Goal: Information Seeking & Learning: Learn about a topic

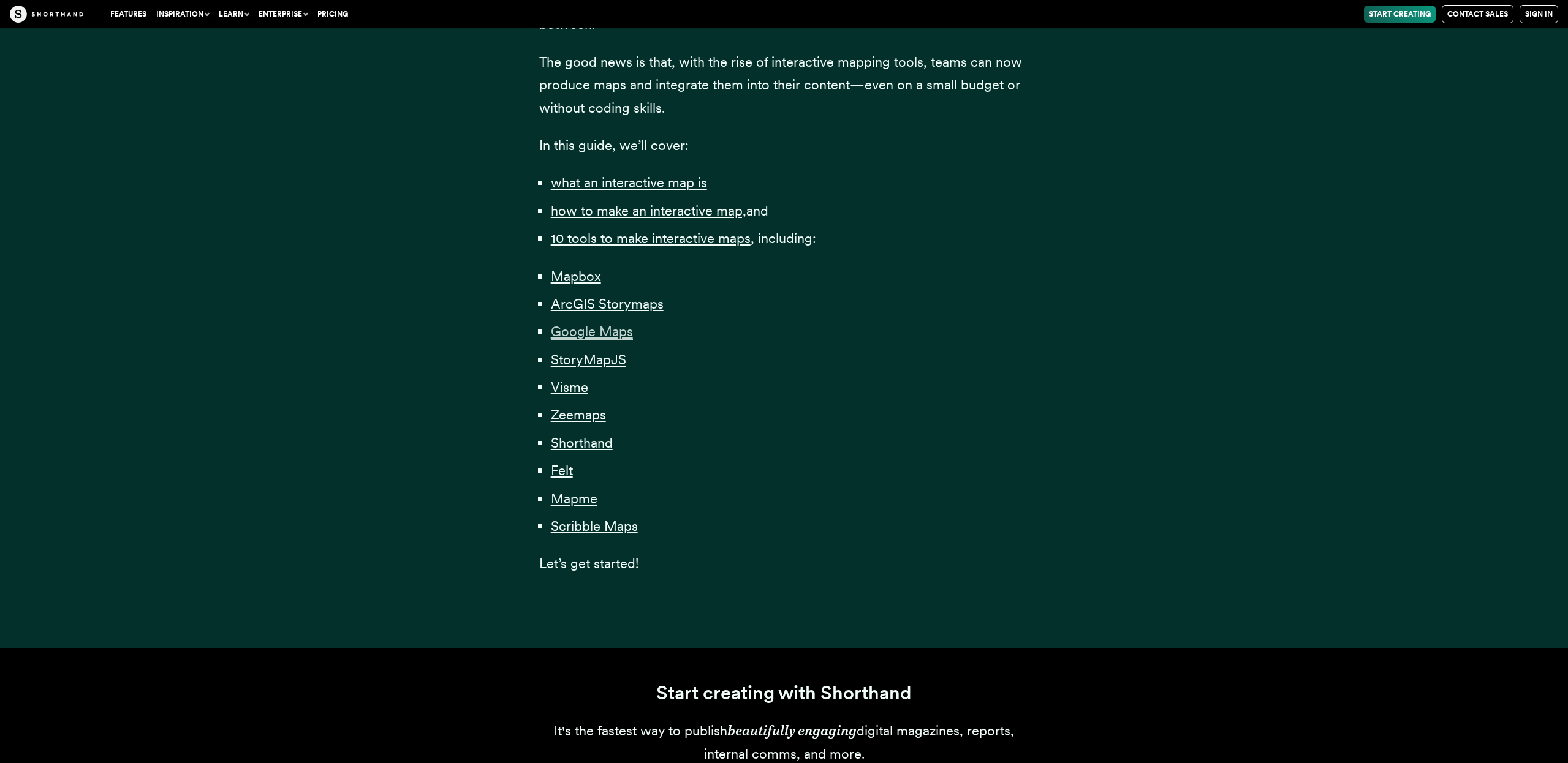
scroll to position [765, 0]
click at [565, 407] on span "Zeemaps" at bounding box center [578, 413] width 55 height 17
click at [569, 433] on span "Shorthand" at bounding box center [581, 442] width 62 height 17
click at [568, 468] on span "Felt" at bounding box center [562, 469] width 22 height 17
click at [585, 523] on span "Scribble Maps" at bounding box center [594, 525] width 87 height 17
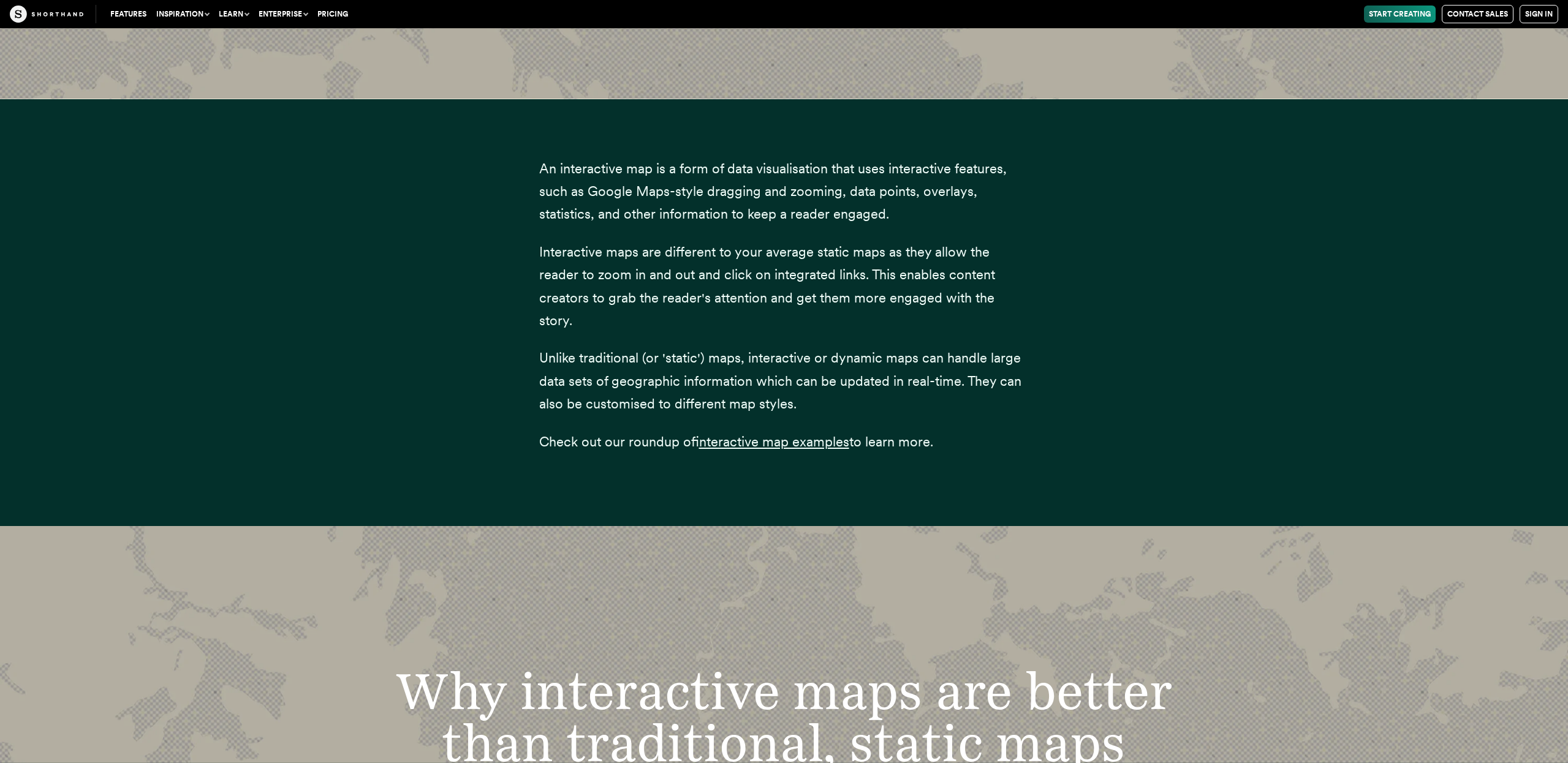
scroll to position [2069, 0]
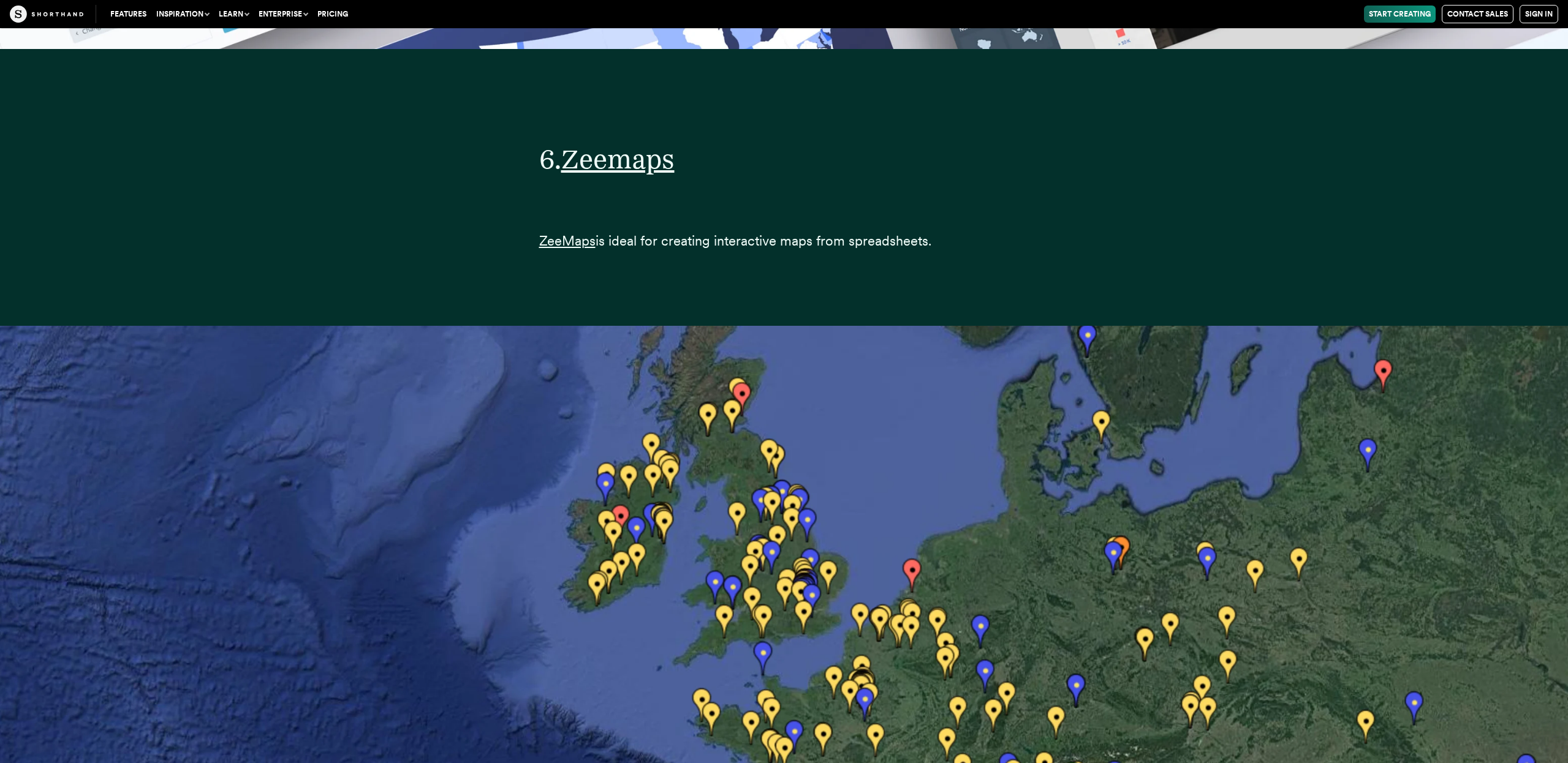
scroll to position [22783, 0]
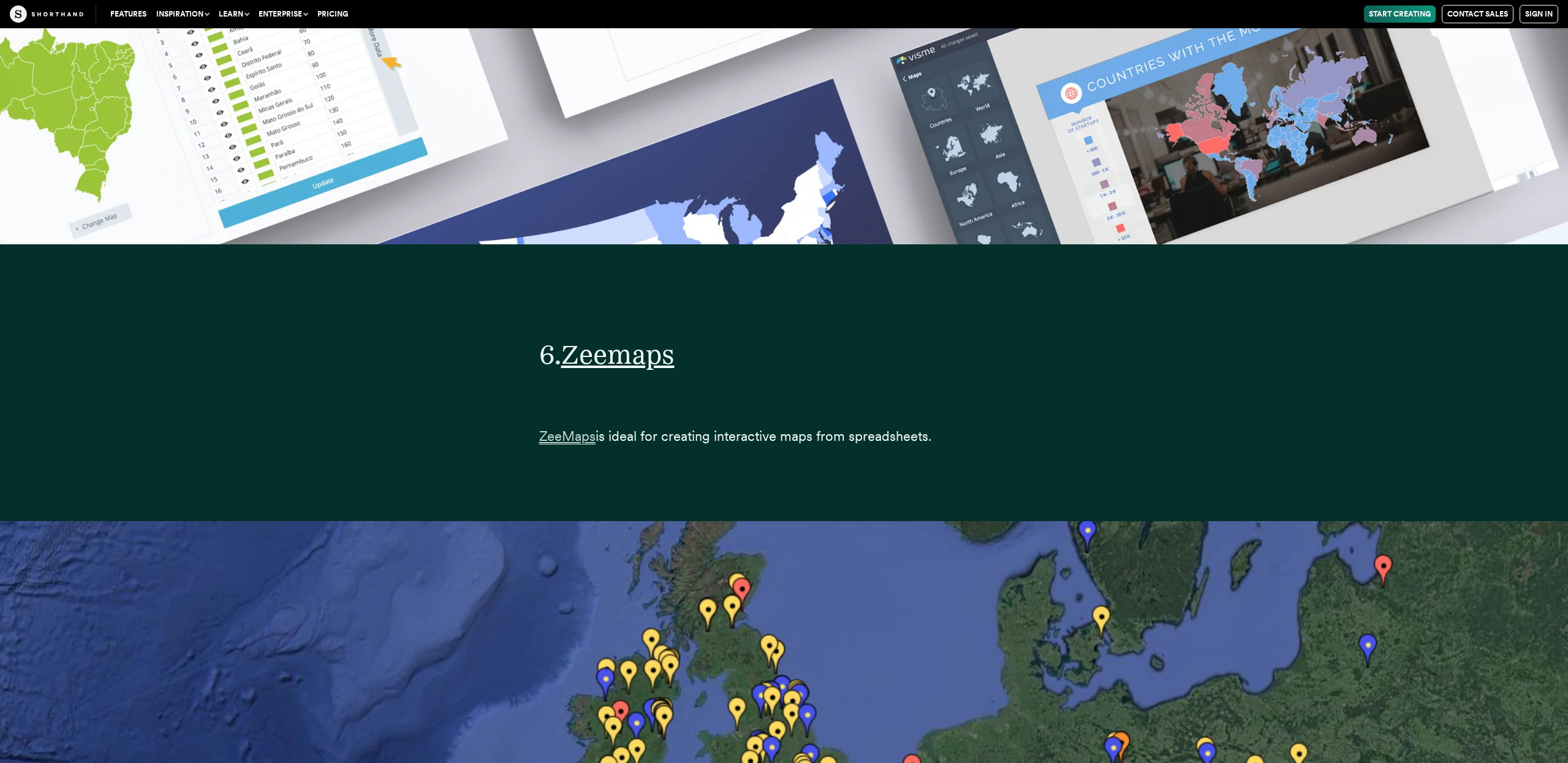
click at [576, 428] on span "ZeeMaps" at bounding box center [568, 436] width 56 height 17
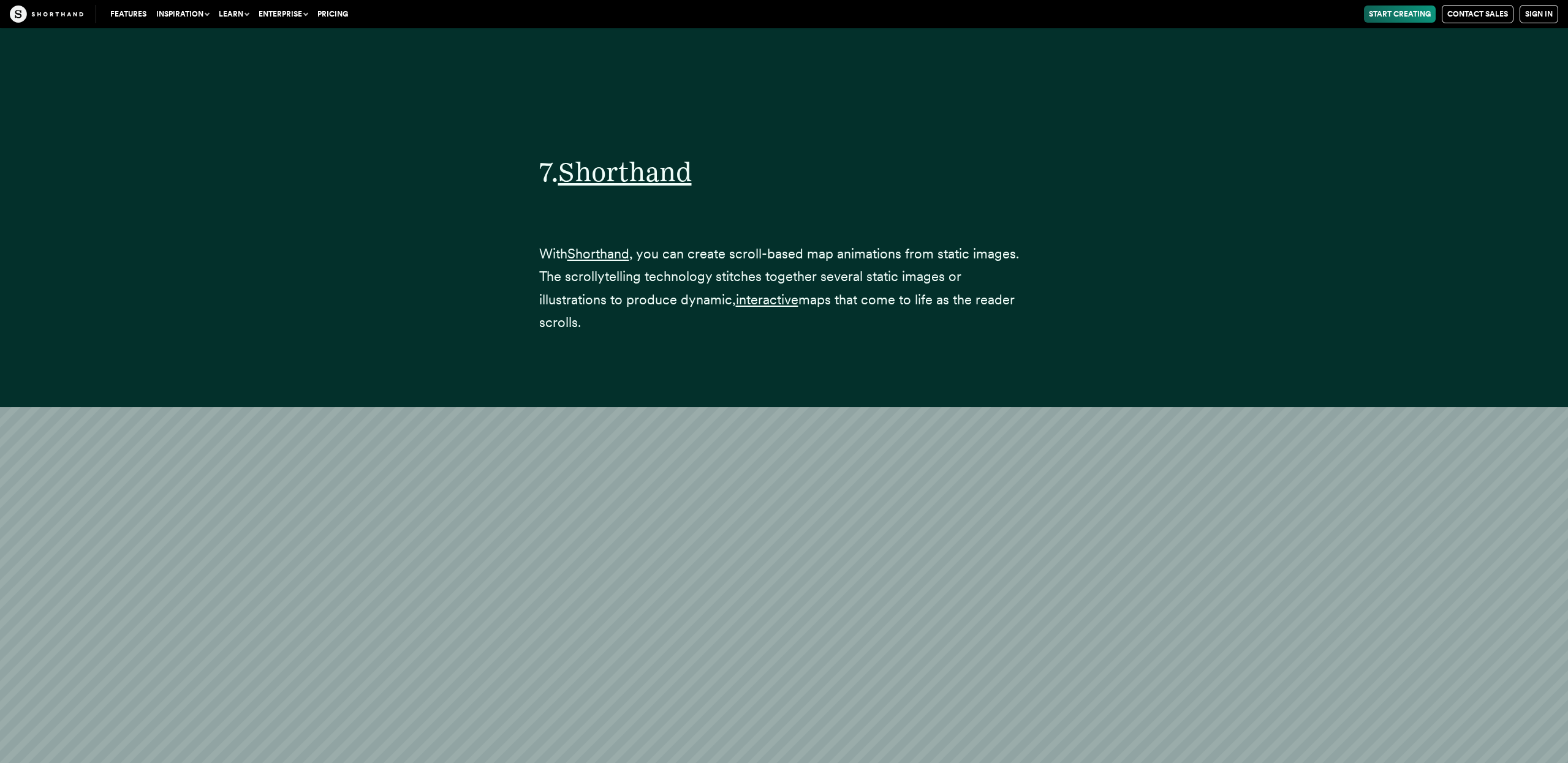
scroll to position [26169, 0]
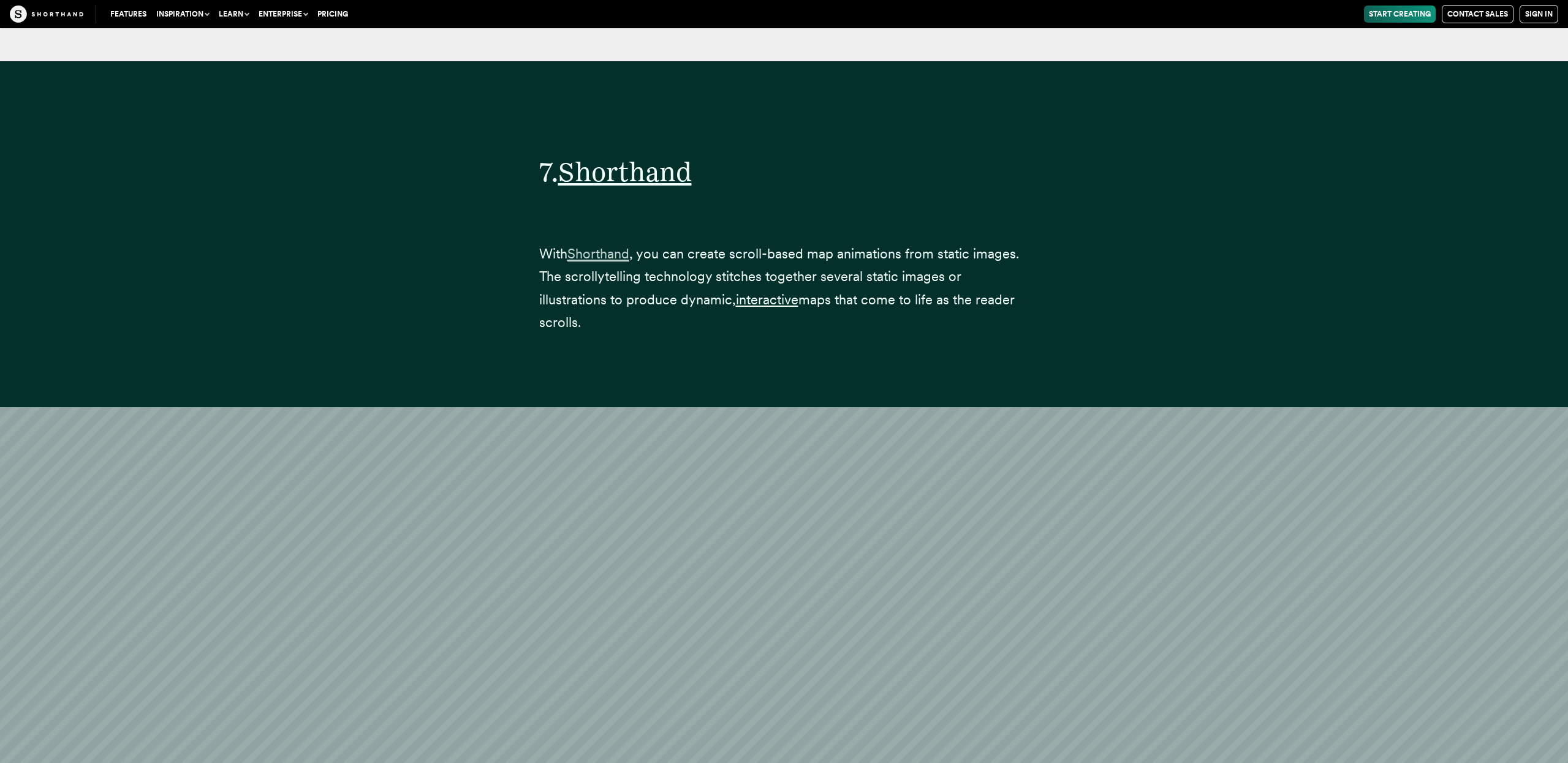
click at [621, 246] on span "Shorthand" at bounding box center [598, 254] width 62 height 17
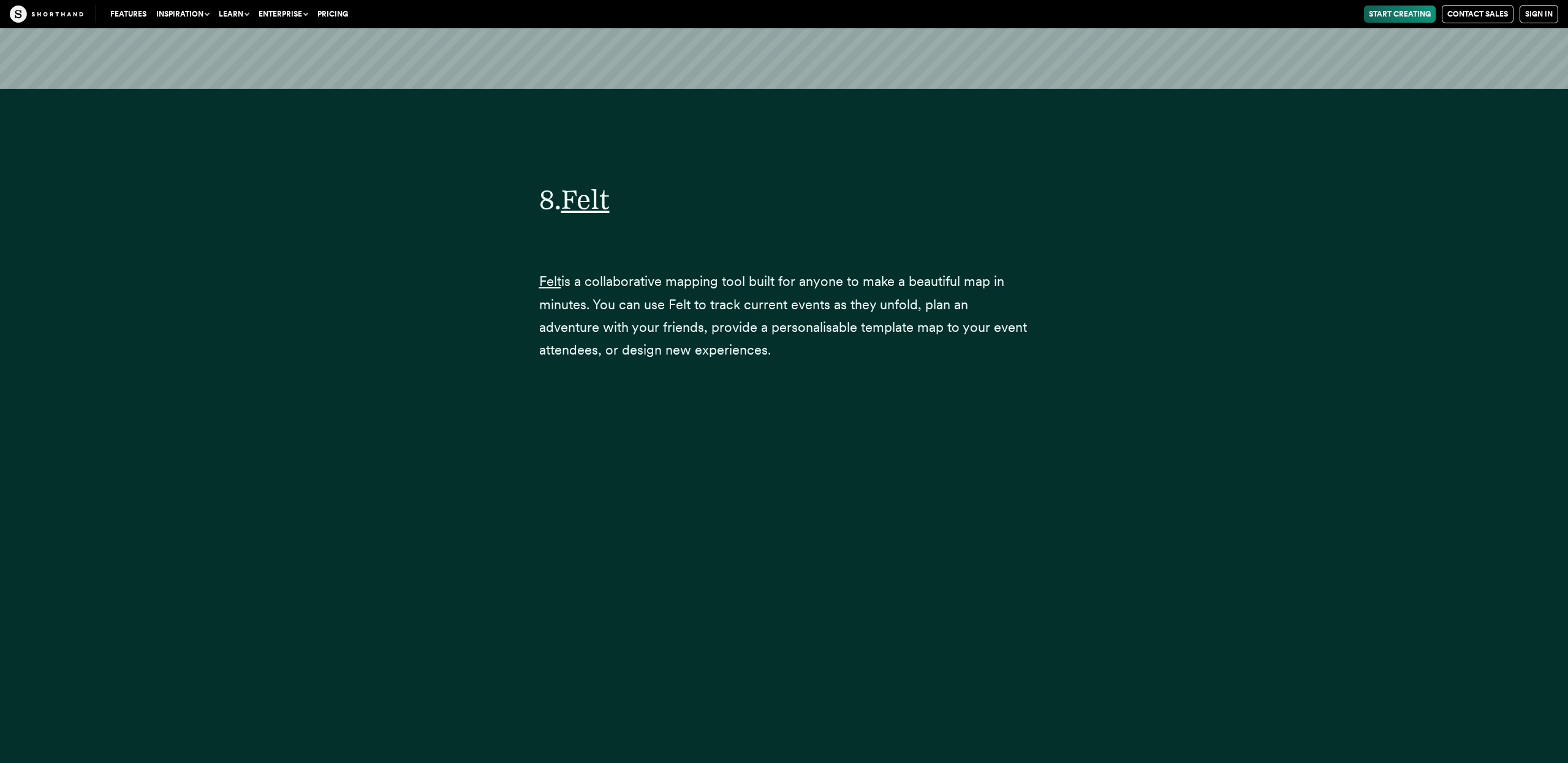
scroll to position [28628, 0]
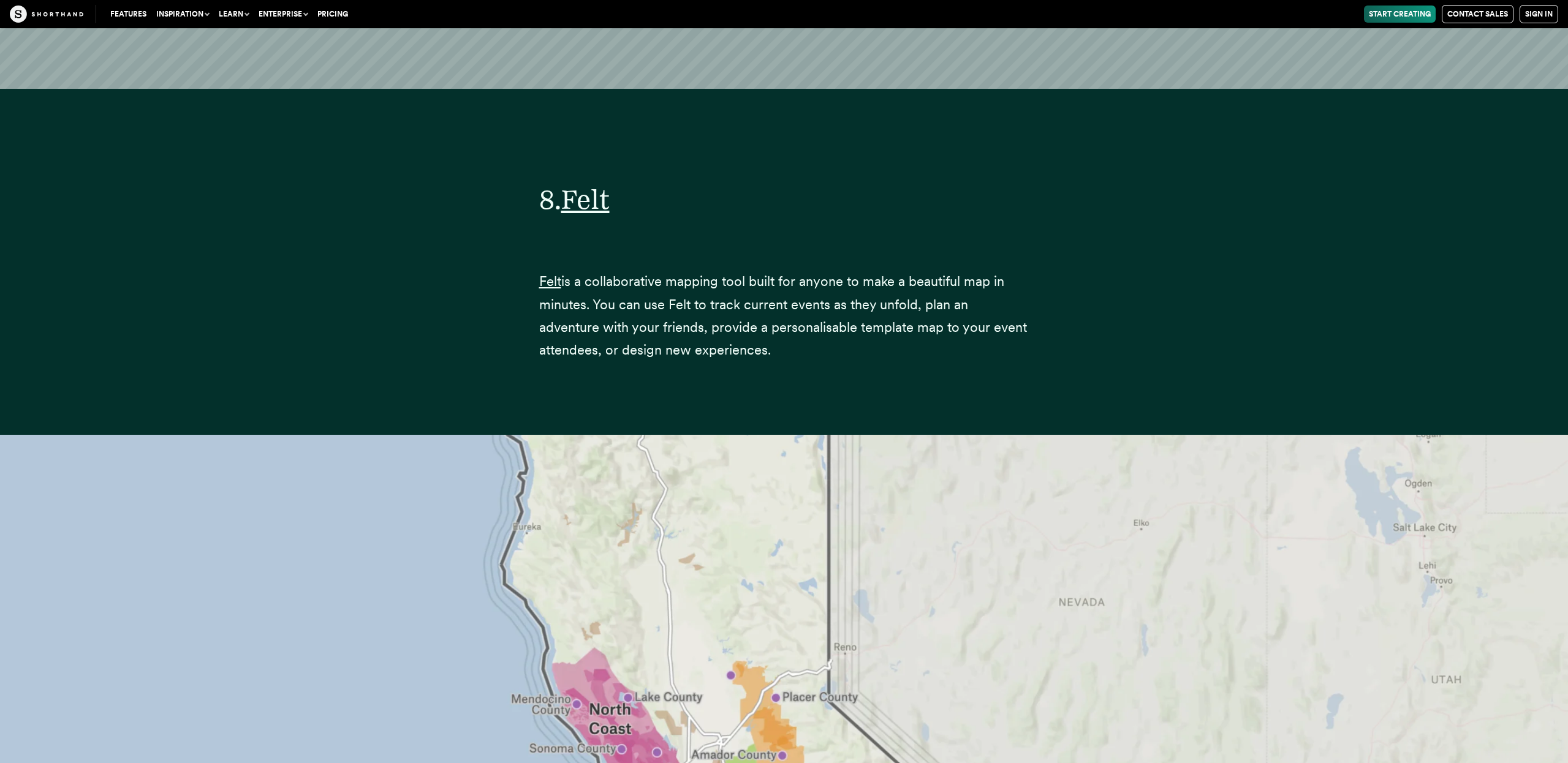
drag, startPoint x: 548, startPoint y: 190, endPoint x: 568, endPoint y: 186, distance: 20.4
click at [548, 273] on link "Felt" at bounding box center [550, 281] width 22 height 16
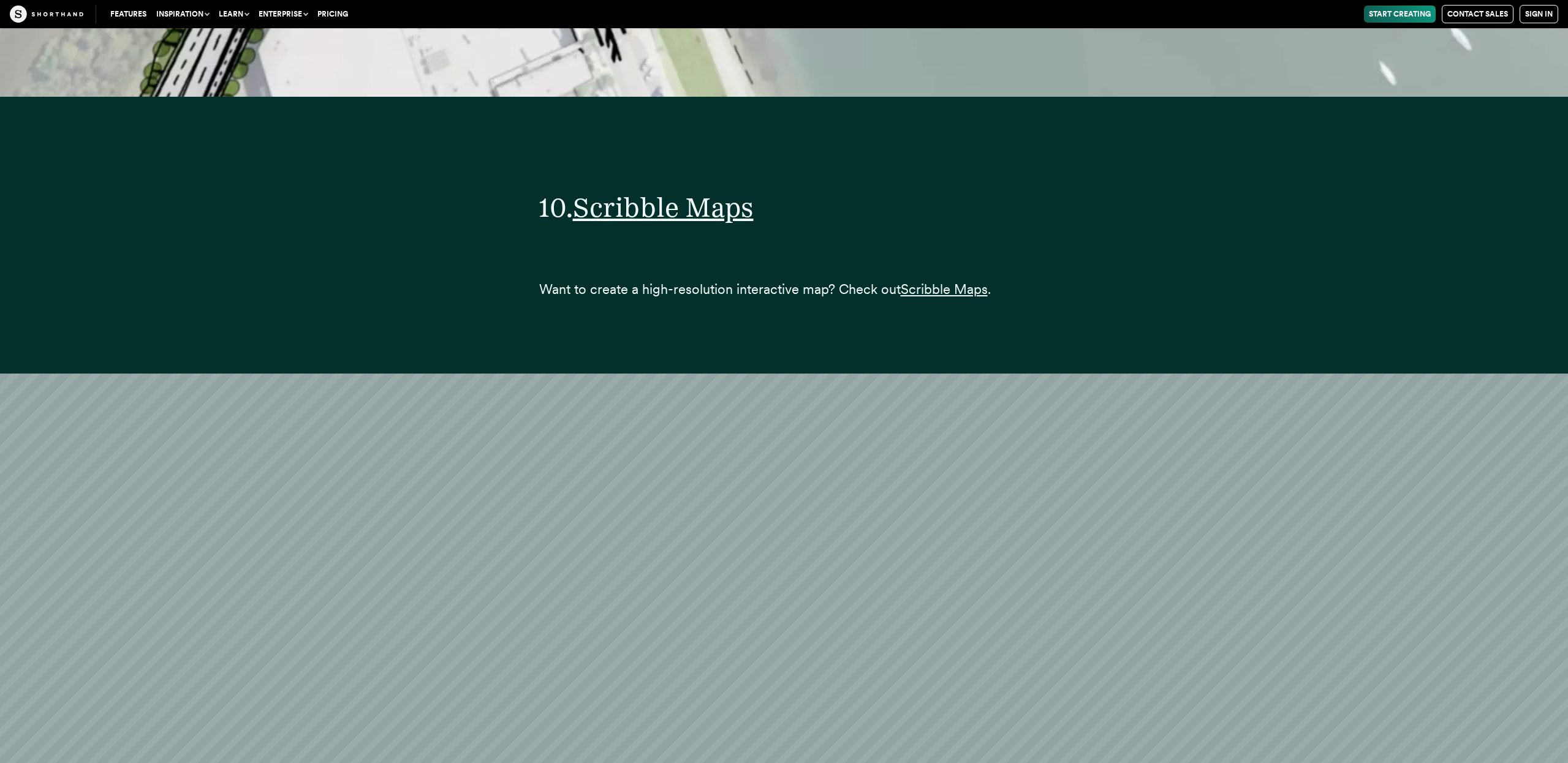
scroll to position [35263, 0]
click at [940, 281] on span "Scribble Maps" at bounding box center [944, 289] width 87 height 17
